Goal: Task Accomplishment & Management: Manage account settings

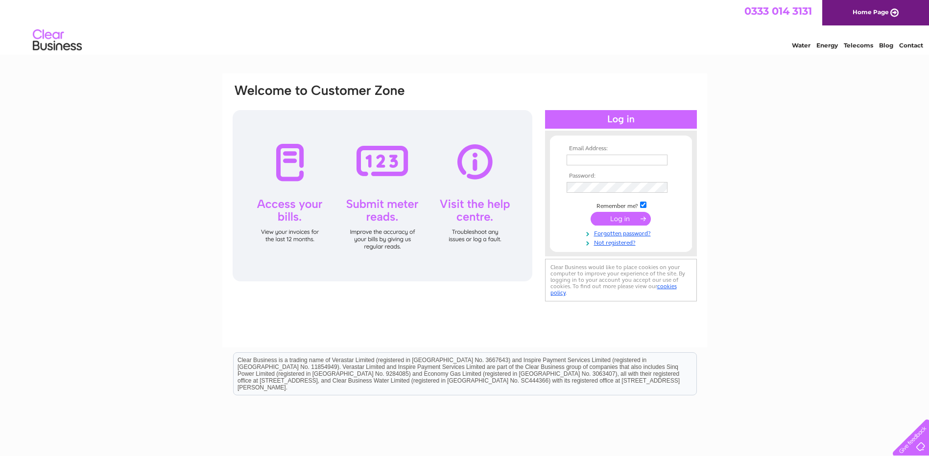
type input "harun.rashid@premierhytemp.com"
click at [621, 218] on input "submit" at bounding box center [620, 219] width 60 height 14
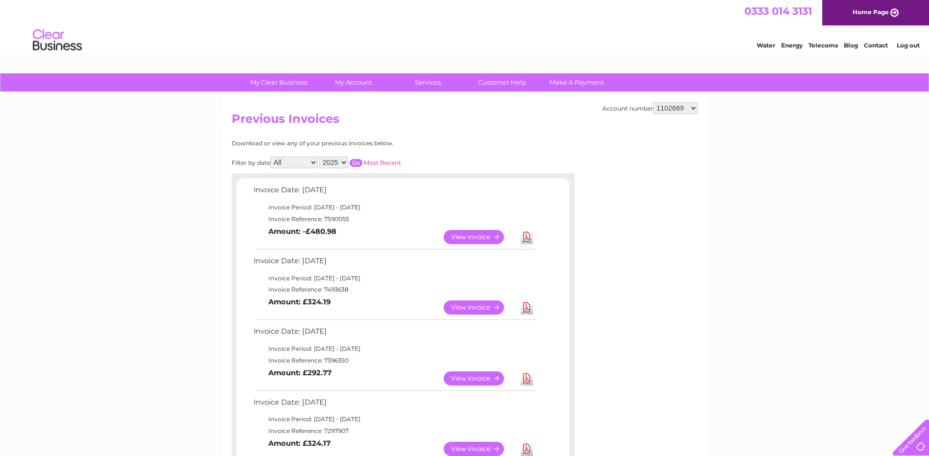
click at [693, 107] on select "1102669 30312019" at bounding box center [675, 108] width 45 height 12
select select "30312019"
click at [653, 102] on select "1102669 30312019" at bounding box center [675, 108] width 45 height 12
click at [909, 49] on link "Log out" at bounding box center [907, 45] width 23 height 7
